Goal: Book appointment/travel/reservation

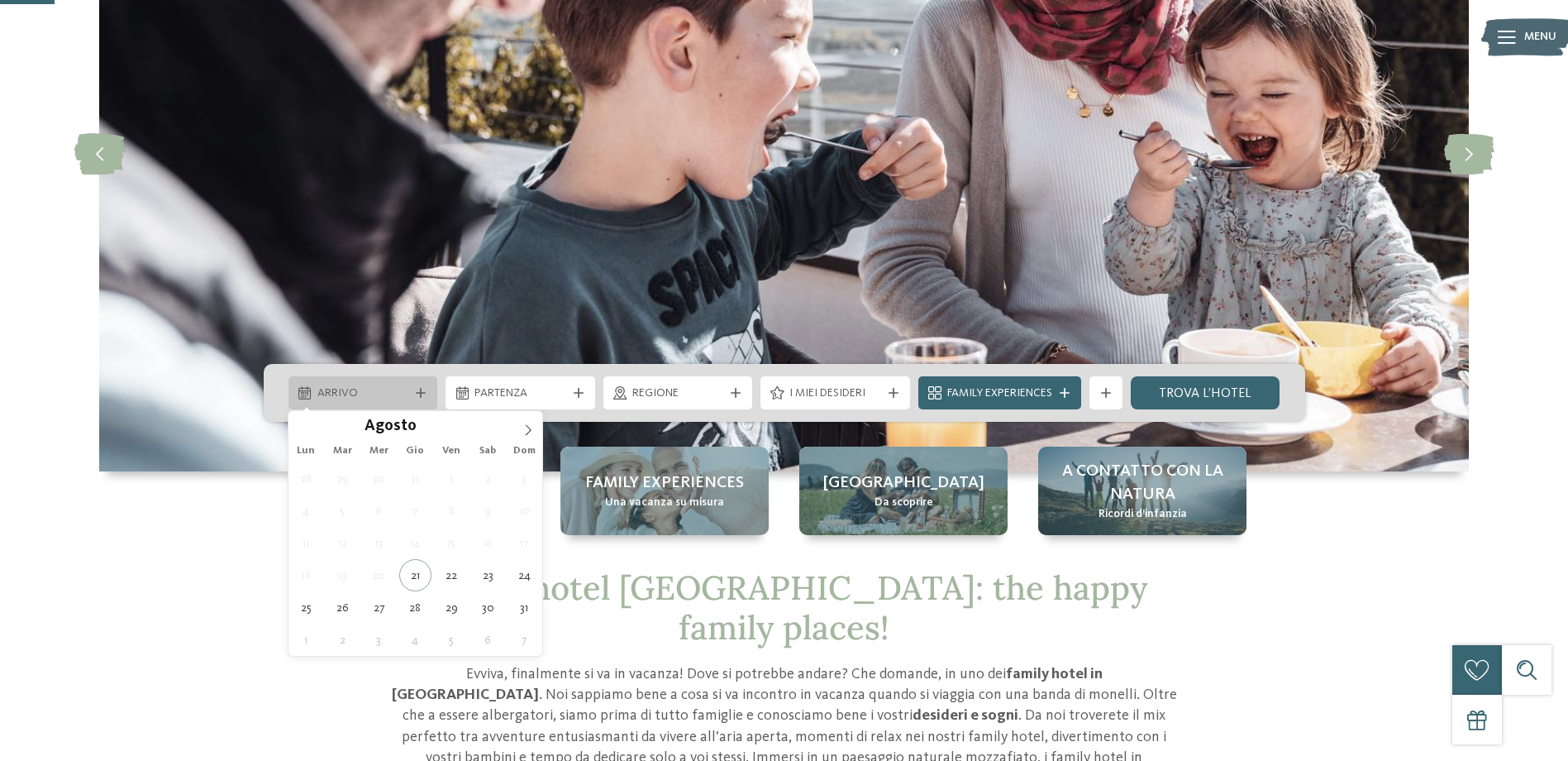
click at [418, 392] on icon at bounding box center [421, 392] width 10 height 10
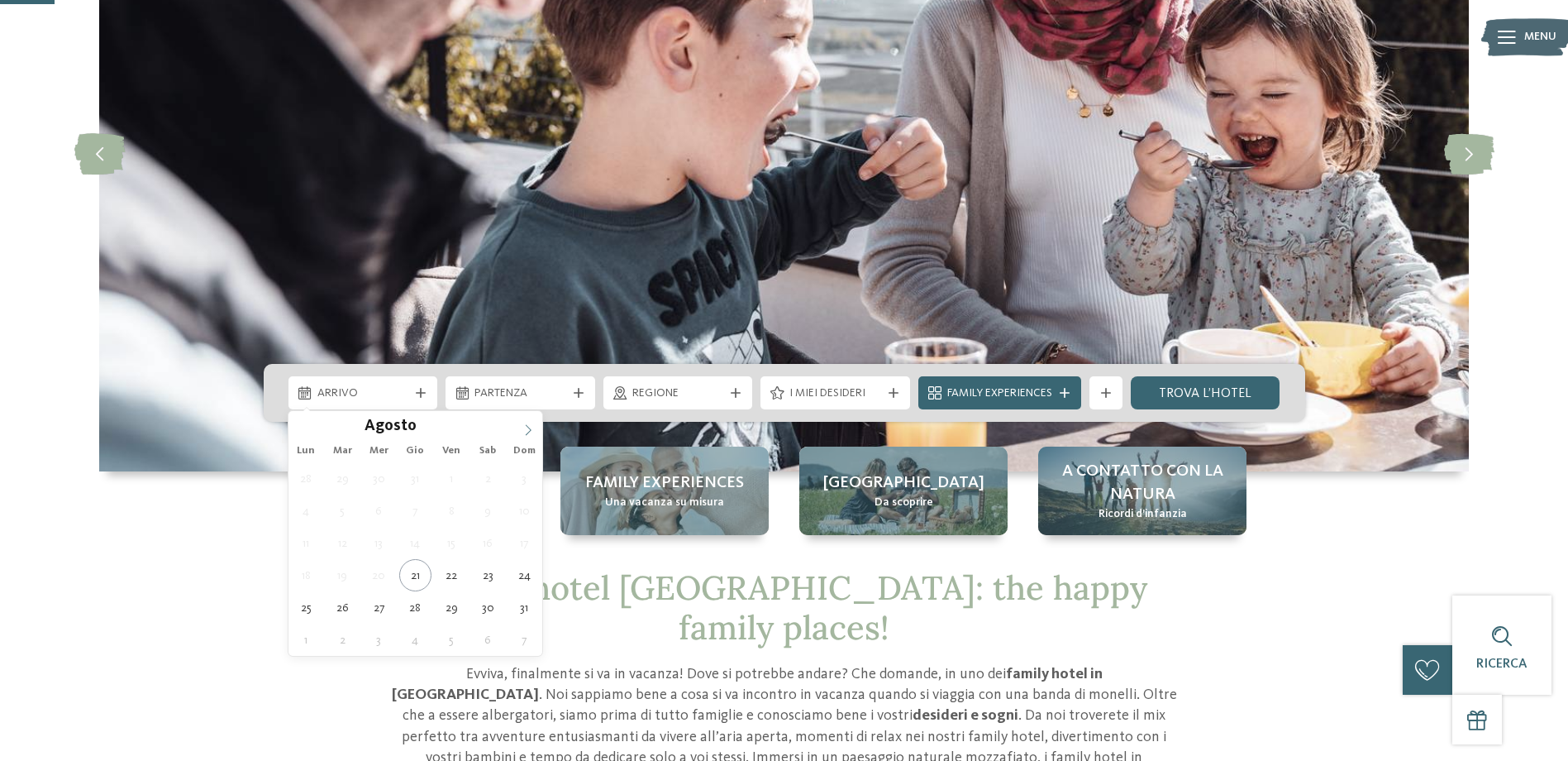
click at [526, 432] on icon at bounding box center [528, 430] width 12 height 12
type input "****"
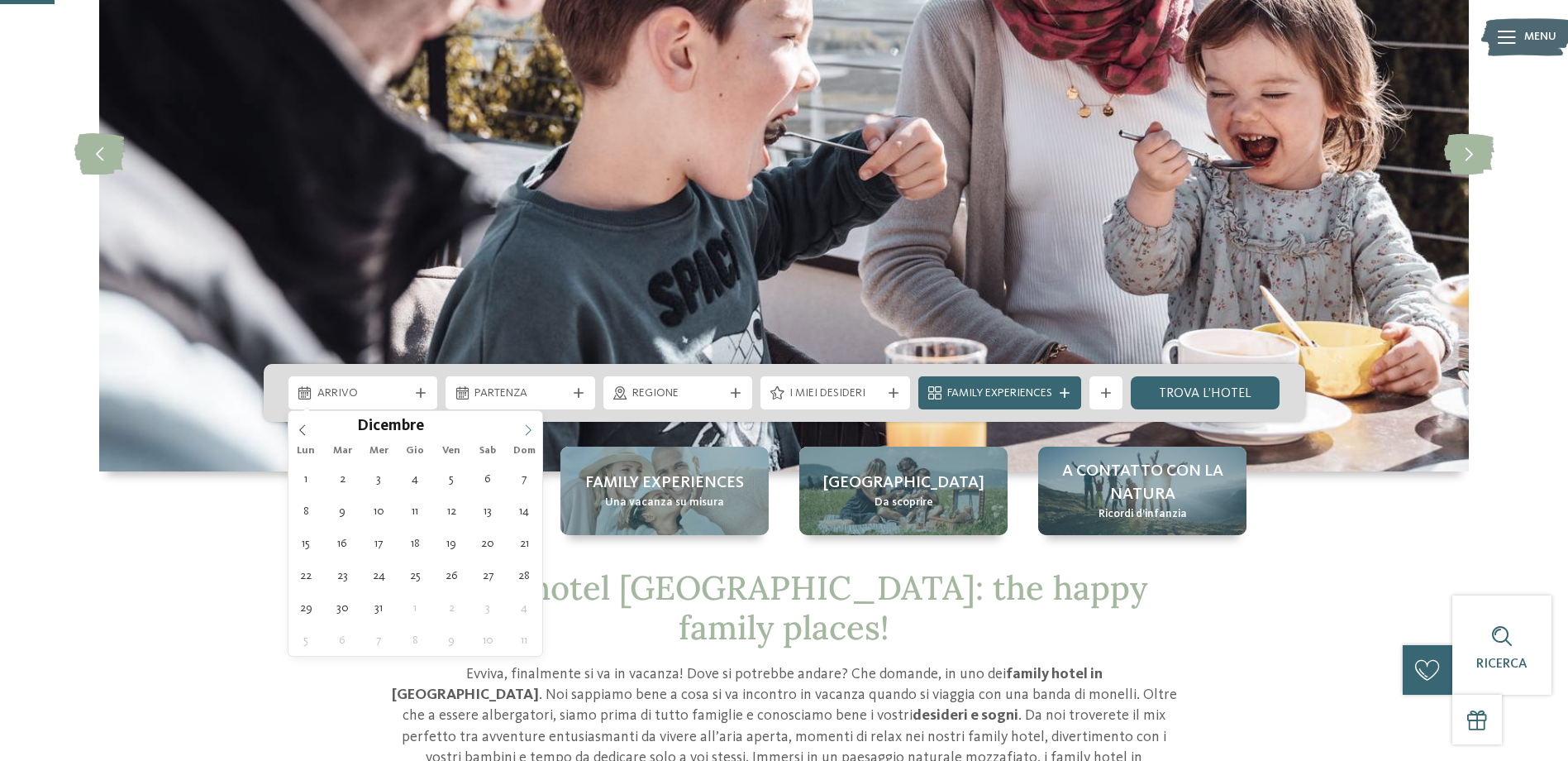
click at [526, 432] on icon at bounding box center [528, 430] width 12 height 12
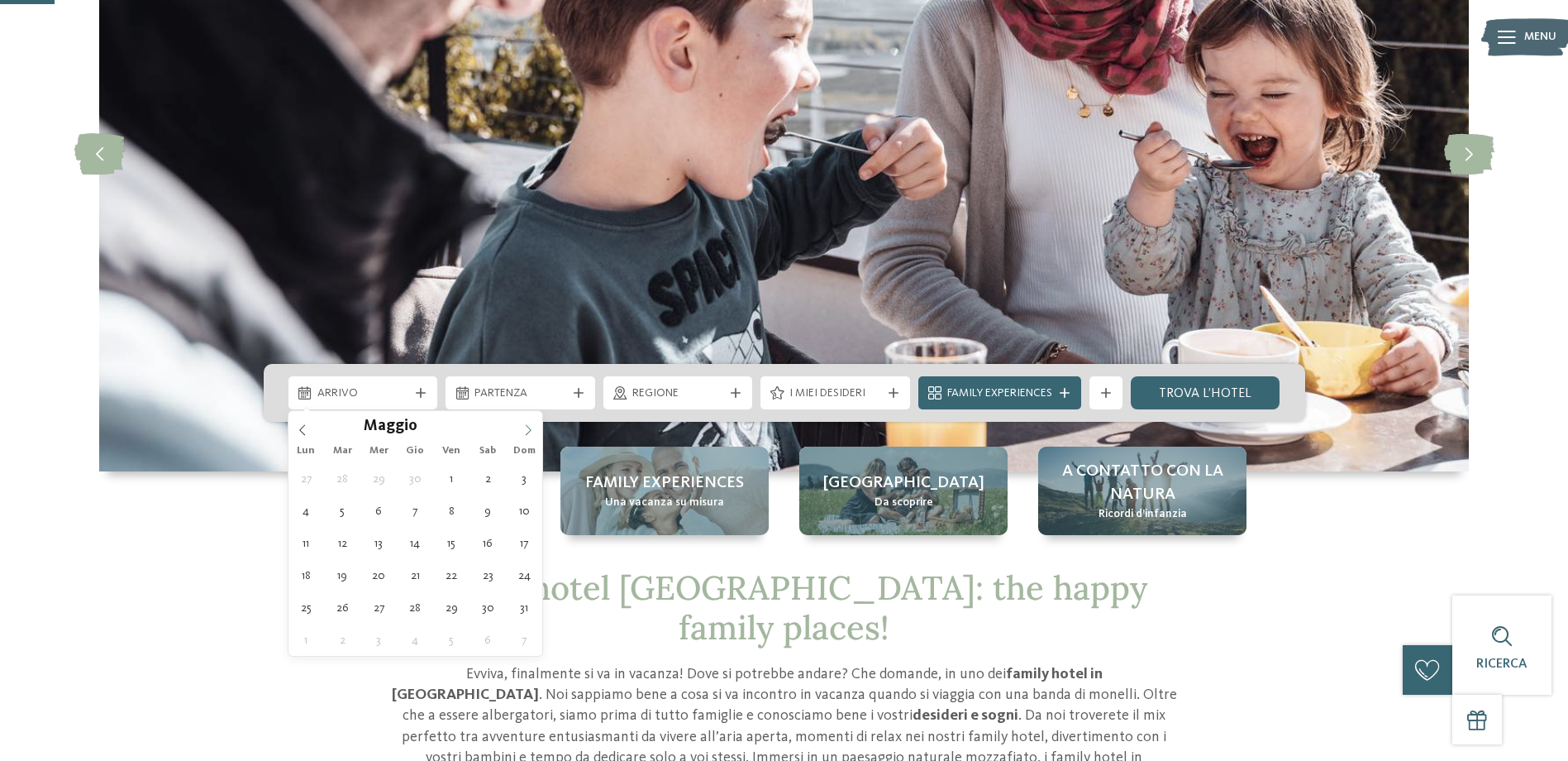
click at [526, 432] on icon at bounding box center [528, 430] width 12 height 12
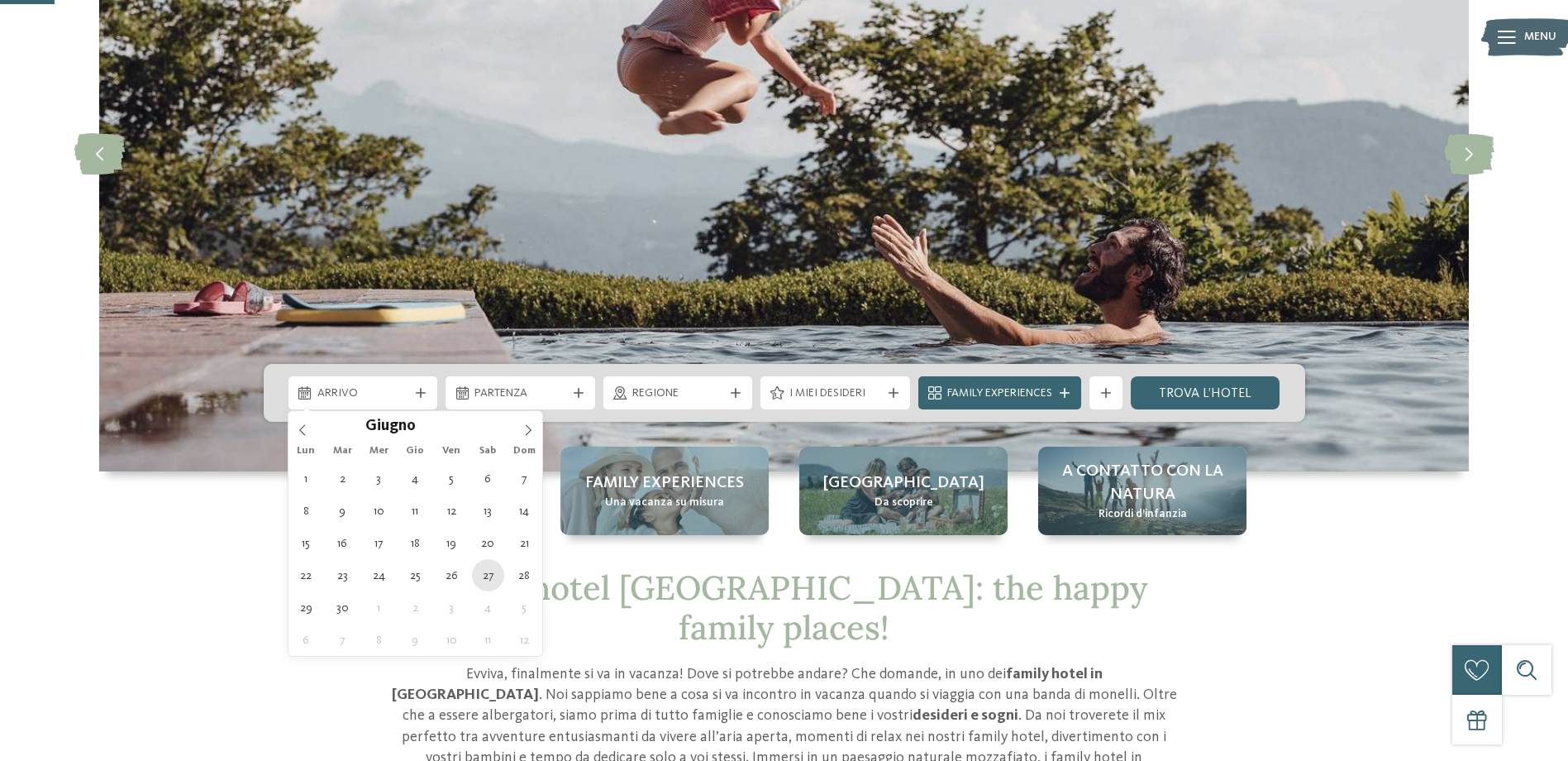
type div "[DATE]"
type input "****"
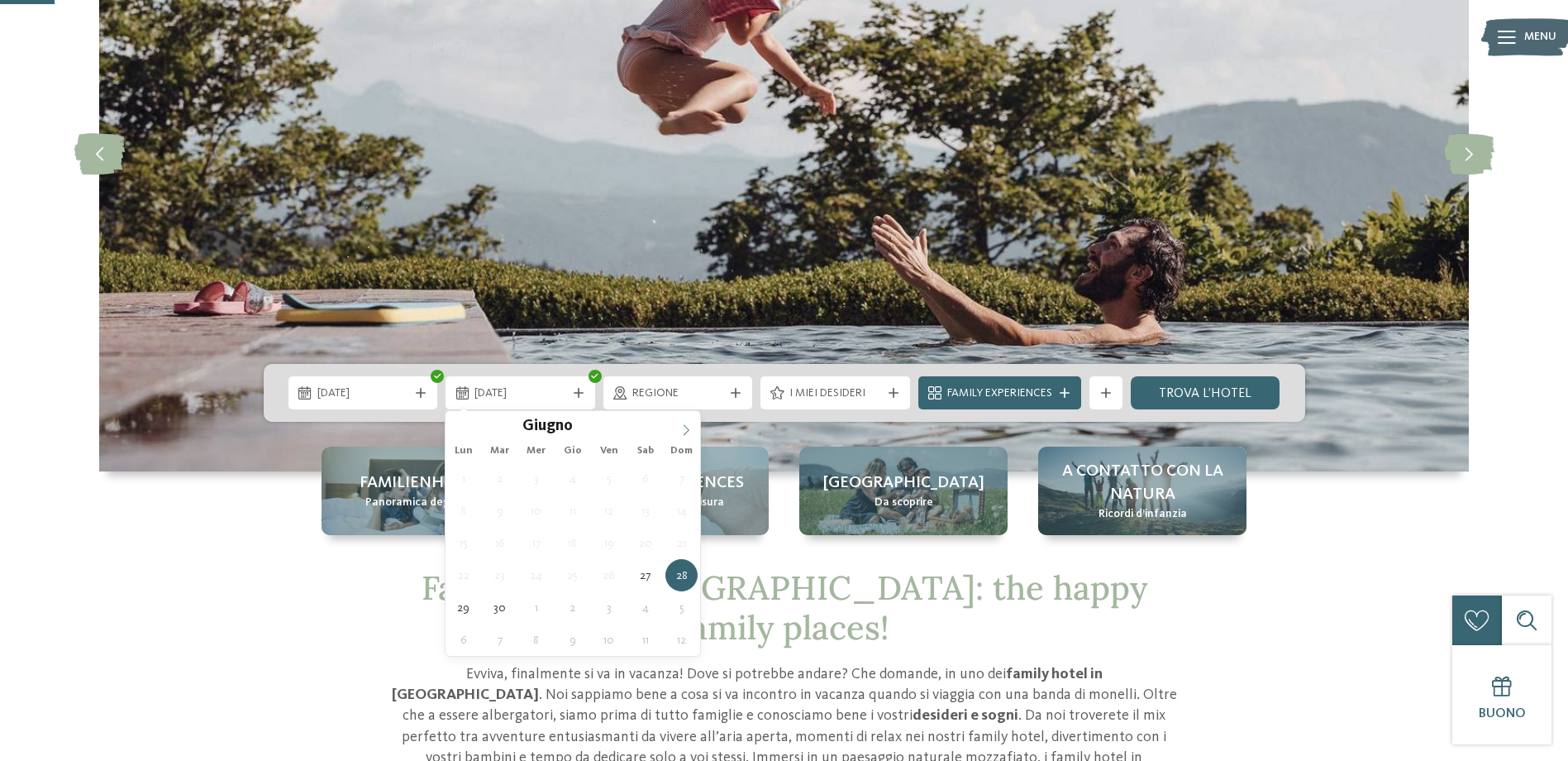
click at [689, 424] on icon at bounding box center [686, 430] width 12 height 12
type div "[DATE]"
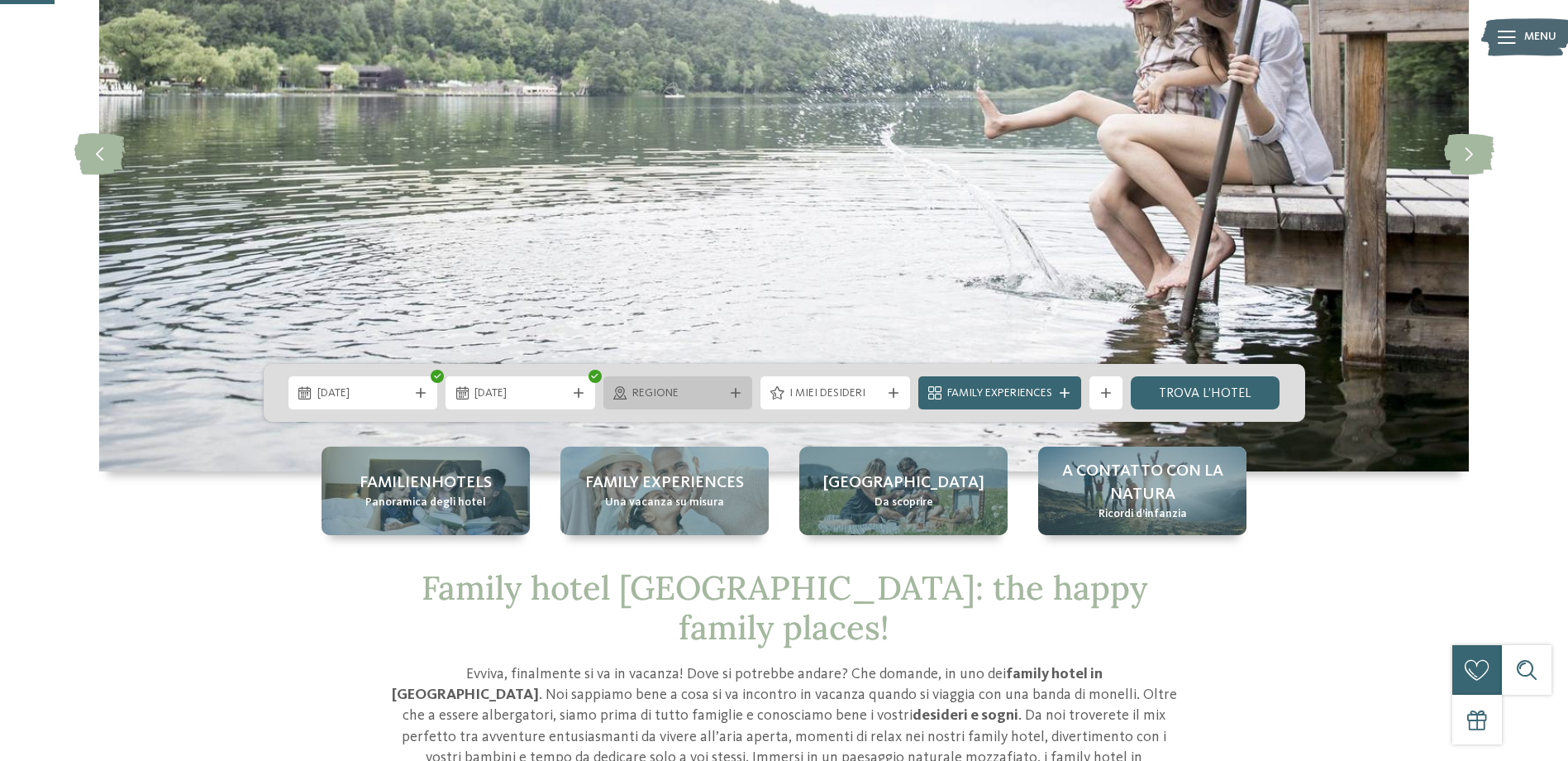
click at [731, 391] on icon at bounding box center [735, 392] width 10 height 10
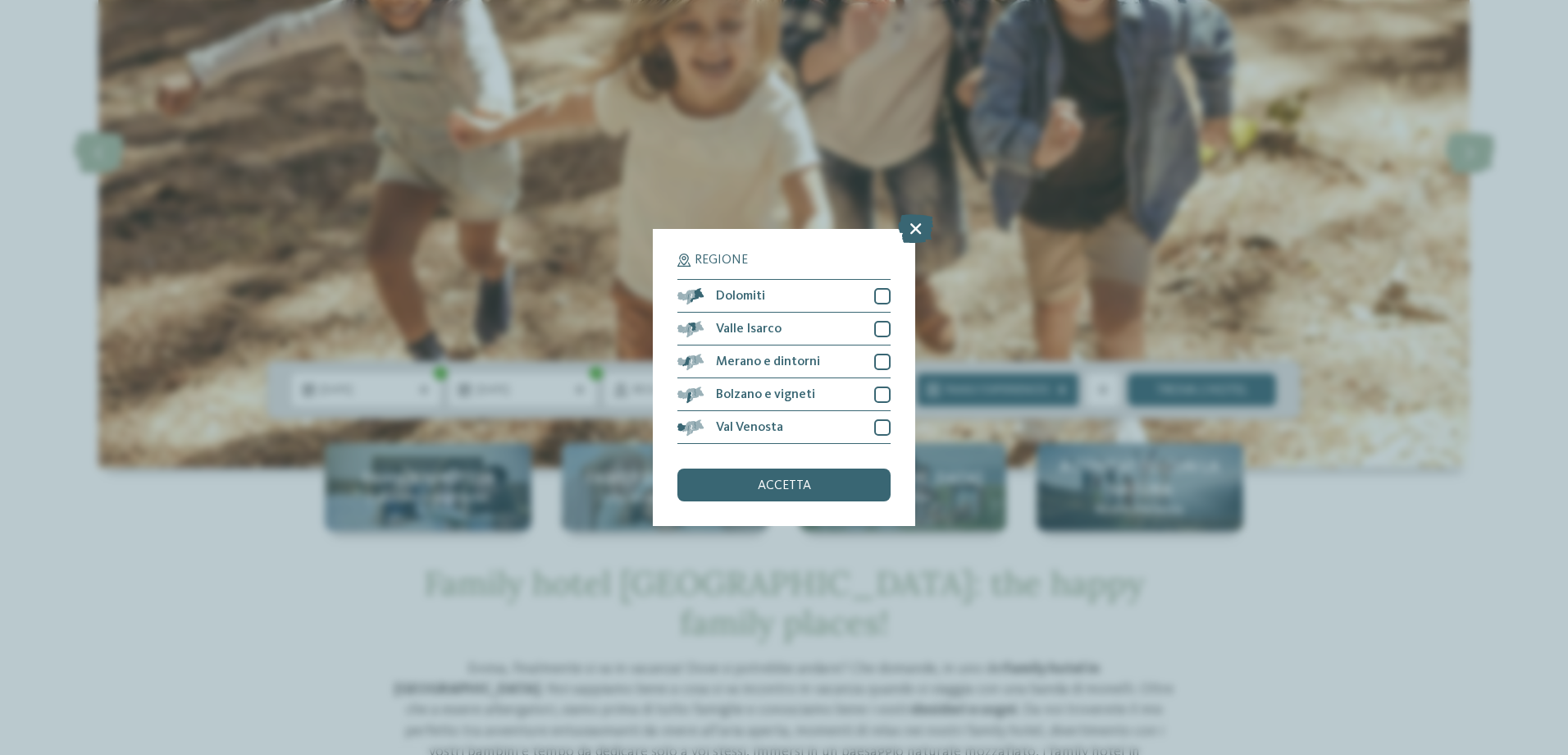
click at [905, 231] on icon at bounding box center [915, 229] width 35 height 29
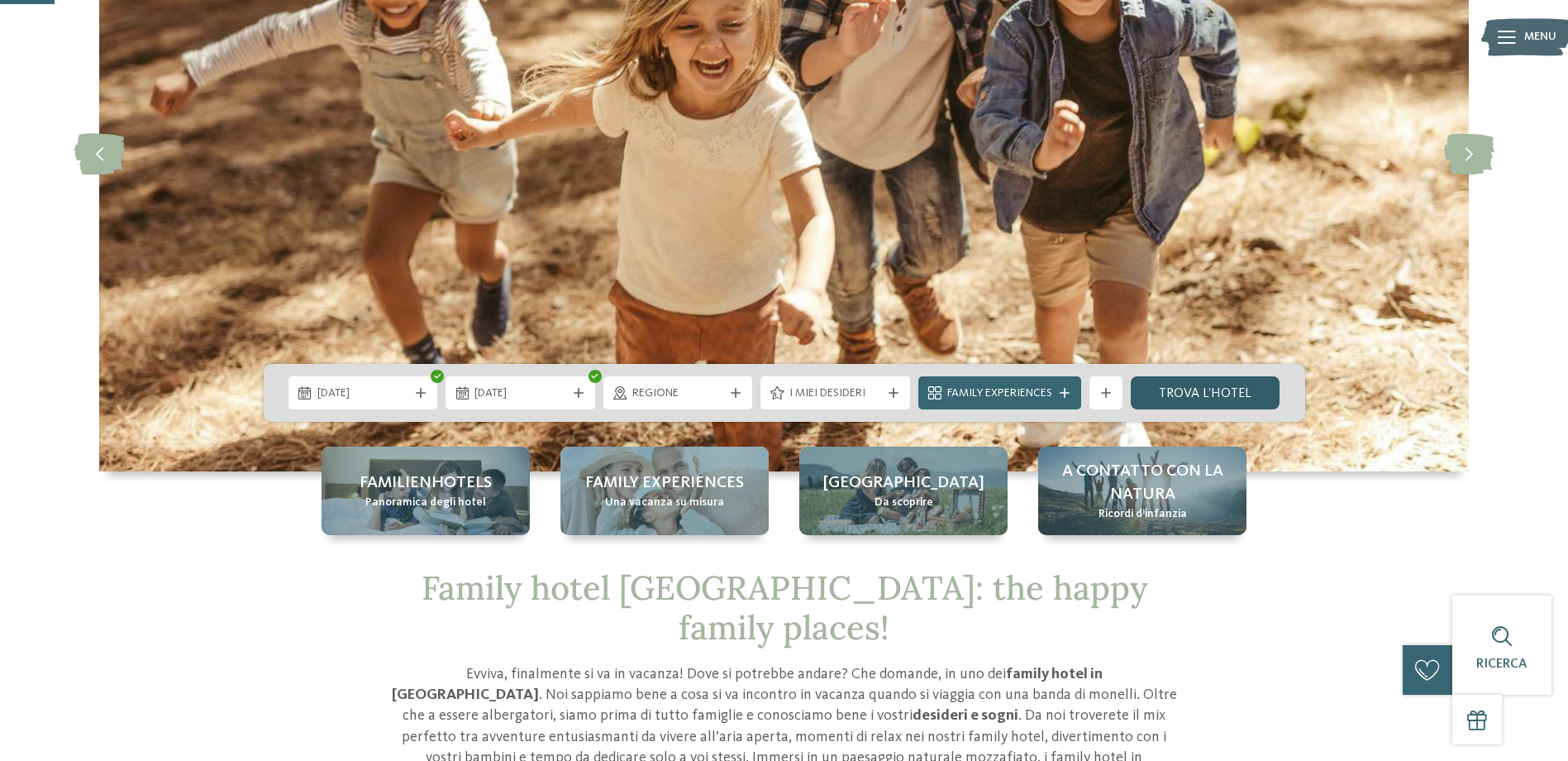
click at [1176, 399] on link "trova l’hotel" at bounding box center [1206, 392] width 150 height 33
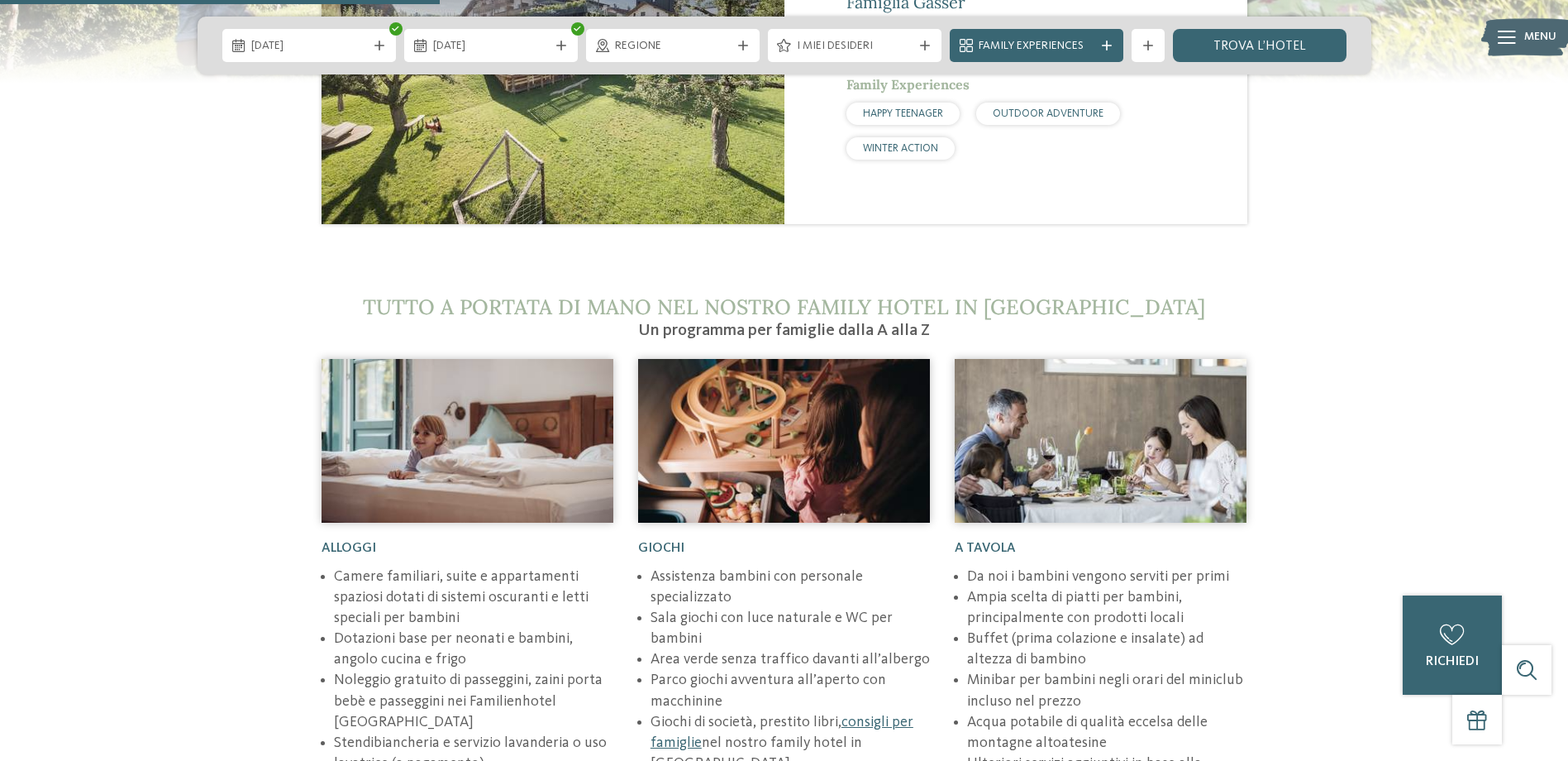
scroll to position [2149, 0]
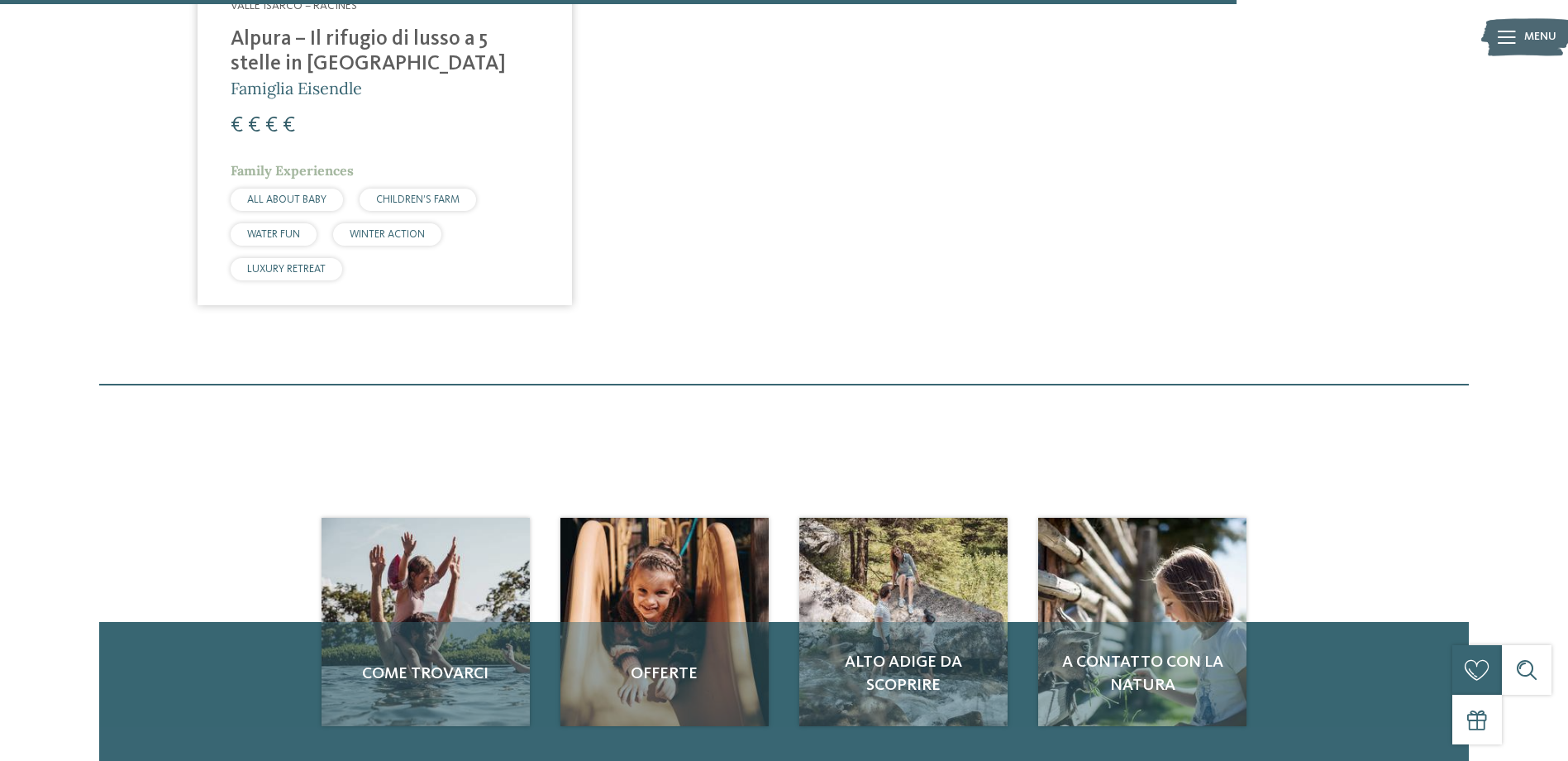
scroll to position [815, 0]
